Goal: Task Accomplishment & Management: Use online tool/utility

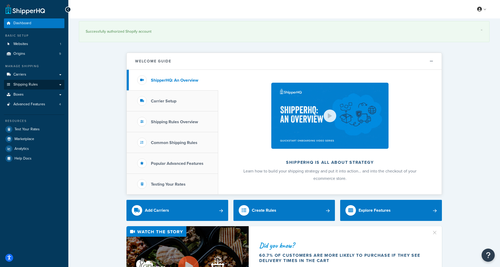
click at [21, 84] on span "Shipping Rules" at bounding box center [25, 84] width 24 height 4
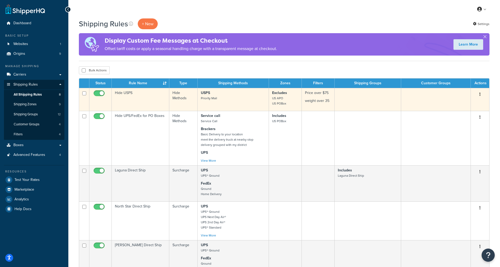
click at [230, 98] on p "USPS Priority Mail" at bounding box center [233, 95] width 65 height 11
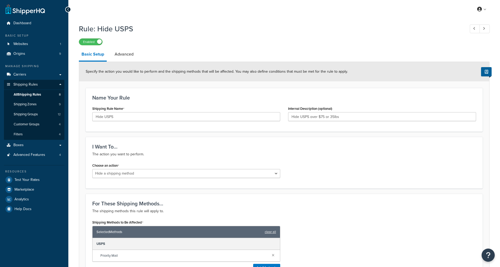
select select "HIDE"
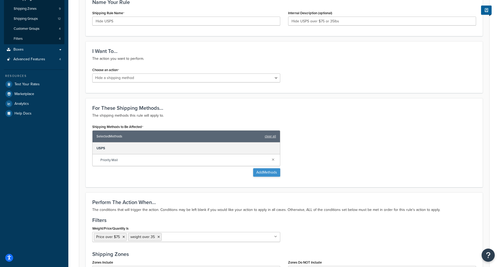
scroll to position [96, 0]
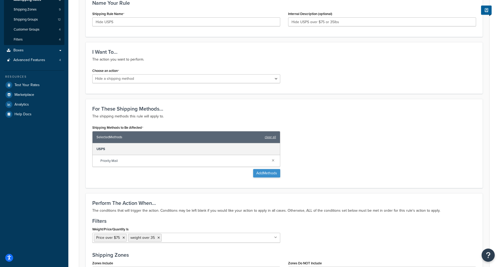
click at [260, 173] on button "Add Methods" at bounding box center [266, 173] width 27 height 8
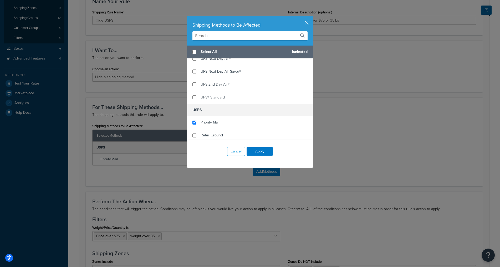
scroll to position [370, 0]
click at [193, 133] on input "checkbox" at bounding box center [195, 135] width 4 height 4
checkbox input "true"
click at [262, 151] on button "Apply" at bounding box center [260, 151] width 26 height 8
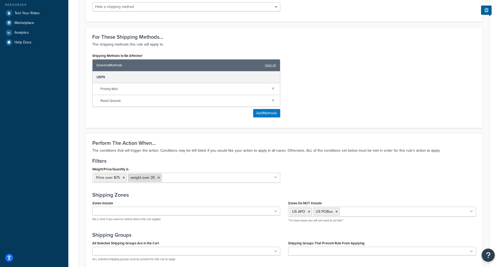
scroll to position [166, 0]
click at [160, 179] on li "weight over 35" at bounding box center [145, 178] width 34 height 8
click at [158, 179] on icon at bounding box center [159, 177] width 2 height 3
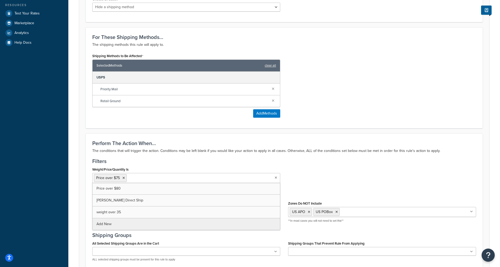
click at [353, 185] on div "Weight/Price/Quantity Is Price over $75 Price over $80 Skutt Direct Ship weight…" at bounding box center [284, 175] width 392 height 21
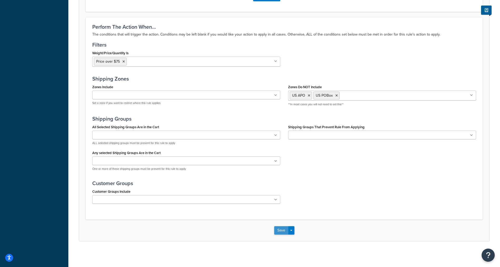
click at [282, 230] on button "Save" at bounding box center [281, 230] width 14 height 8
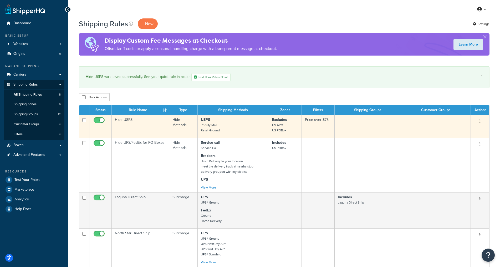
click at [482, 122] on button "button" at bounding box center [480, 121] width 7 height 8
click at [458, 142] on link "Duplicate" at bounding box center [463, 142] width 42 height 11
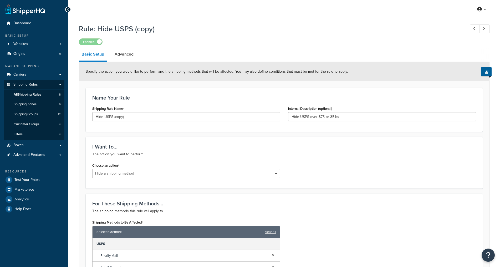
select select "HIDE"
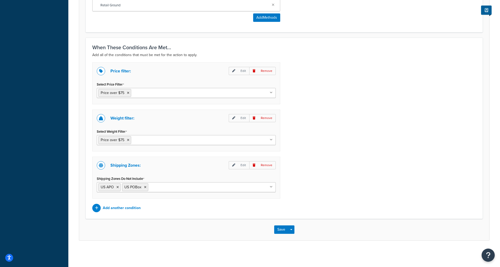
scroll to position [297, 0]
click at [128, 93] on icon at bounding box center [128, 92] width 2 height 3
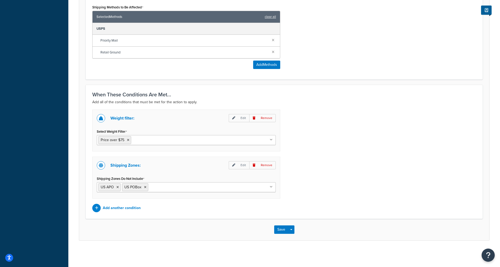
scroll to position [250, 0]
click at [125, 140] on li "Price over $75" at bounding box center [114, 140] width 33 height 8
click at [130, 140] on li "Price over $75" at bounding box center [114, 140] width 33 height 8
click at [128, 139] on icon at bounding box center [128, 139] width 2 height 3
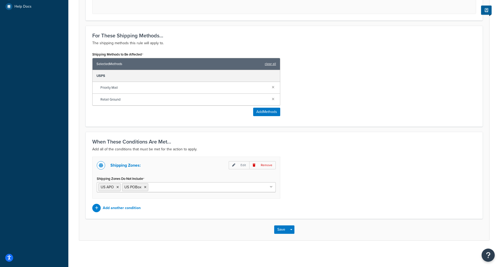
scroll to position [203, 0]
click at [126, 209] on p "Add another condition" at bounding box center [122, 207] width 38 height 7
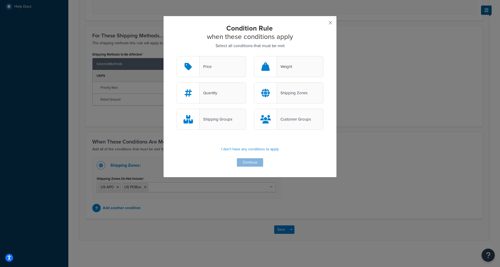
click at [299, 73] on div "Weight" at bounding box center [288, 66] width 69 height 21
click at [0, 0] on input "Weight" at bounding box center [0, 0] width 0 height 0
click at [324, 24] on button "button" at bounding box center [322, 24] width 1 height 1
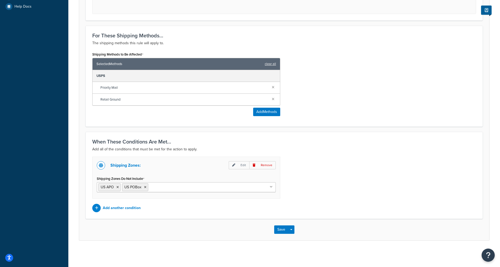
scroll to position [203, 0]
click at [118, 208] on p "Add another condition" at bounding box center [122, 207] width 38 height 7
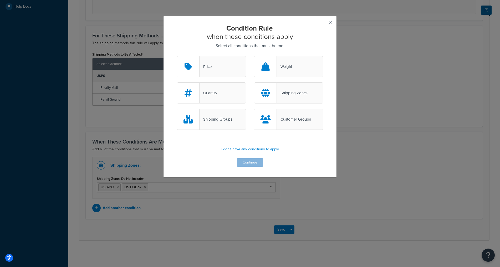
click at [288, 69] on div "Weight" at bounding box center [284, 66] width 15 height 7
click at [0, 0] on input "Weight" at bounding box center [0, 0] width 0 height 0
click at [254, 163] on button "Continue" at bounding box center [250, 162] width 26 height 8
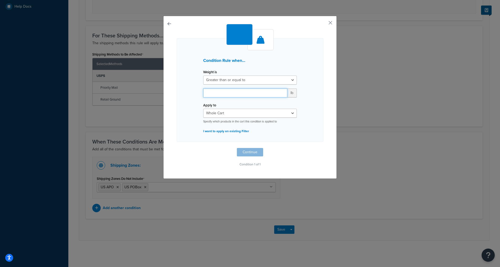
click at [234, 92] on input "number" at bounding box center [245, 92] width 84 height 9
type input "35"
click at [249, 153] on button "Continue" at bounding box center [250, 152] width 26 height 8
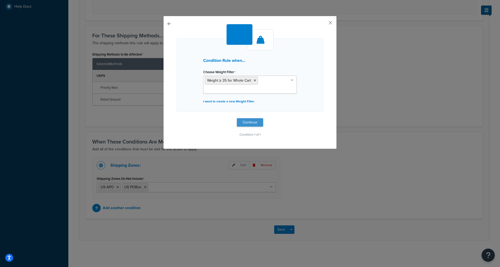
click at [253, 123] on button "Continue" at bounding box center [250, 122] width 26 height 8
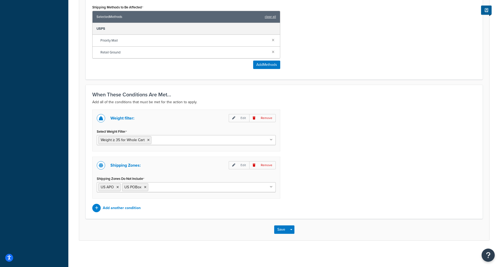
scroll to position [250, 0]
click at [281, 230] on button "Save" at bounding box center [281, 229] width 14 height 8
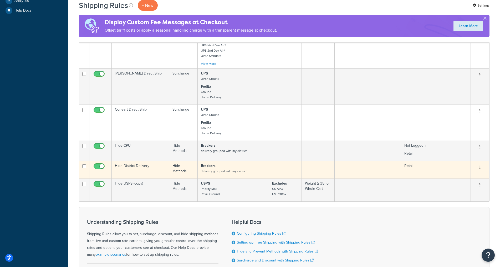
scroll to position [198, 0]
